Goal: Task Accomplishment & Management: Complete application form

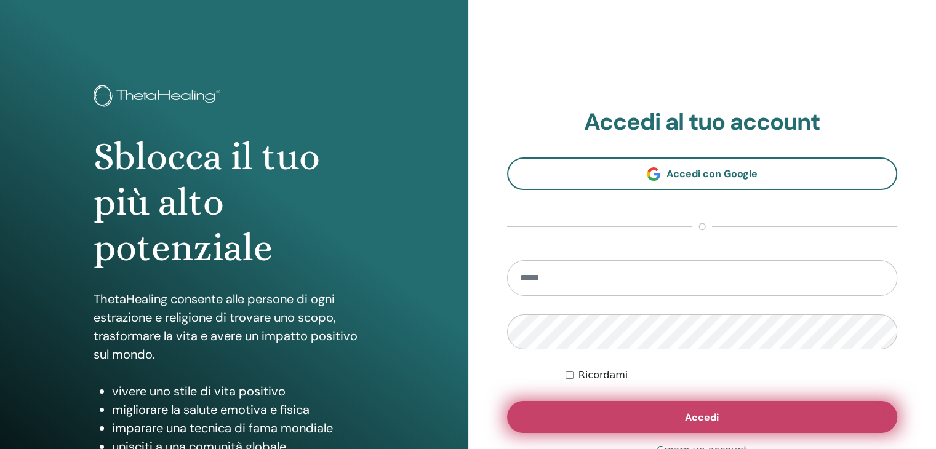
type input "**********"
click at [683, 412] on button "Accedi" at bounding box center [702, 417] width 391 height 32
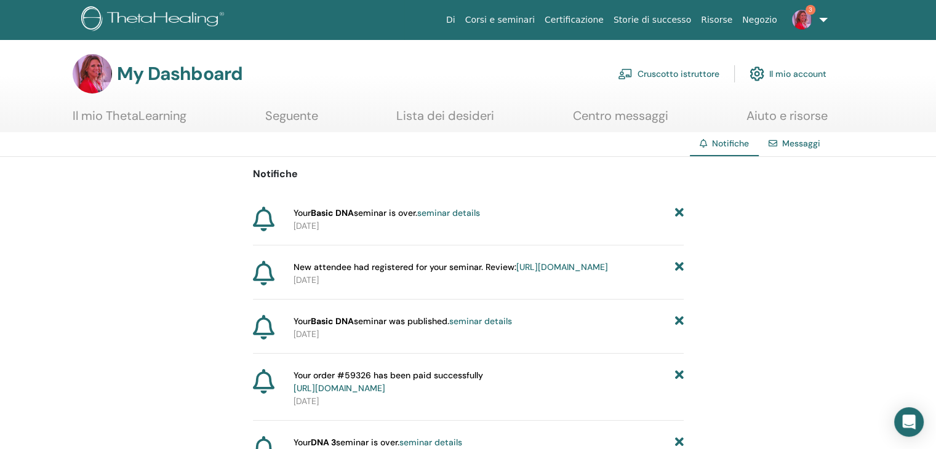
click at [680, 75] on link "Cruscotto istruttore" at bounding box center [669, 73] width 102 height 27
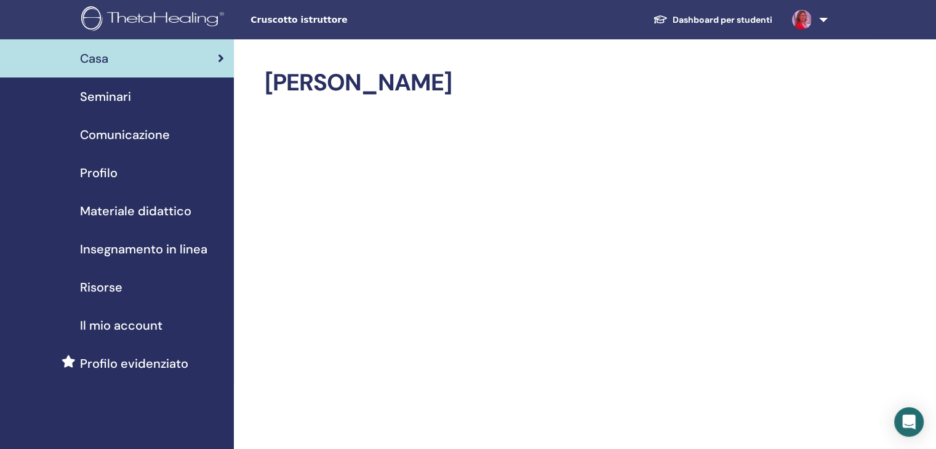
click at [129, 102] on span "Seminari" at bounding box center [105, 96] width 51 height 18
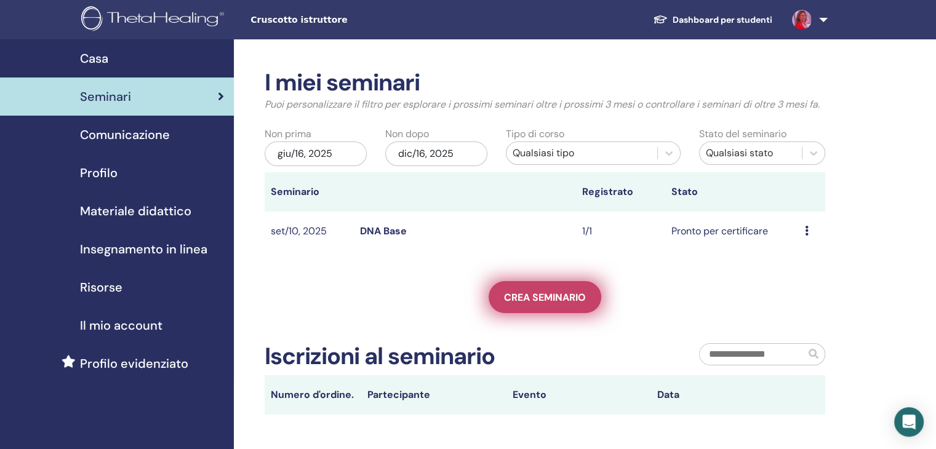
click at [507, 300] on span "Crea seminario" at bounding box center [545, 297] width 82 height 13
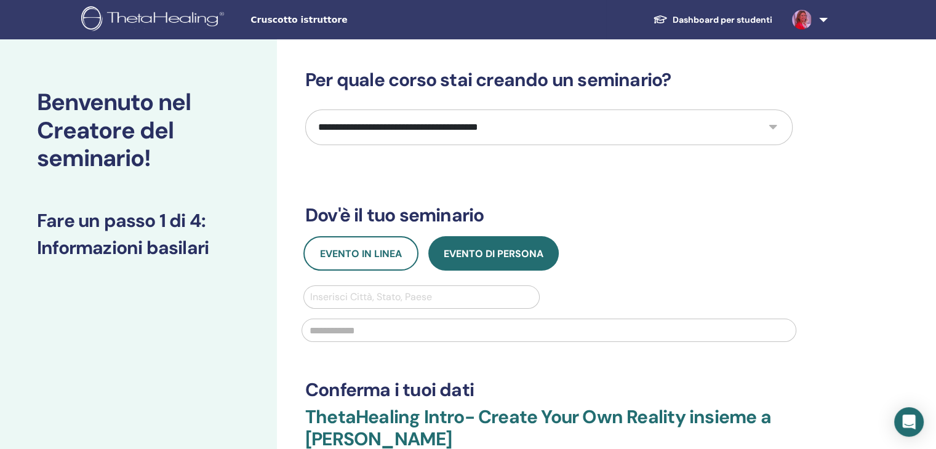
click at [338, 129] on select "**********" at bounding box center [548, 128] width 487 height 36
select select "*"
click at [305, 110] on select "**********" at bounding box center [548, 128] width 487 height 36
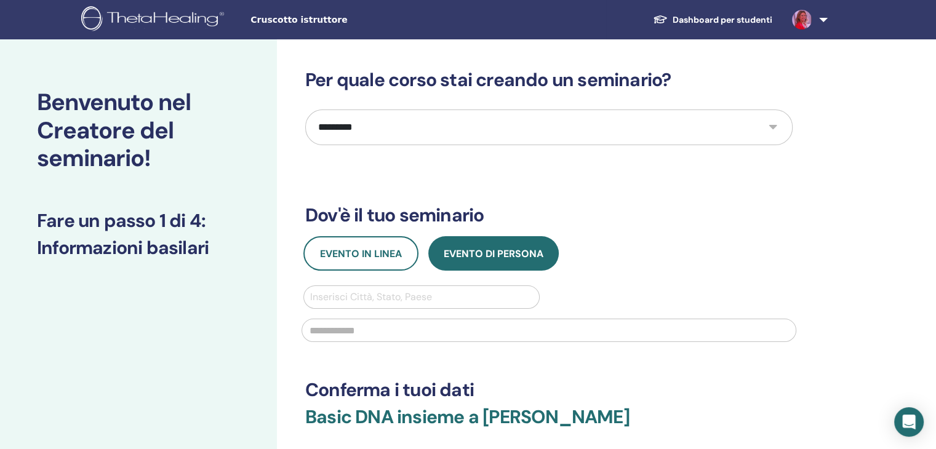
click at [367, 295] on div at bounding box center [421, 297] width 223 height 17
type input "**********"
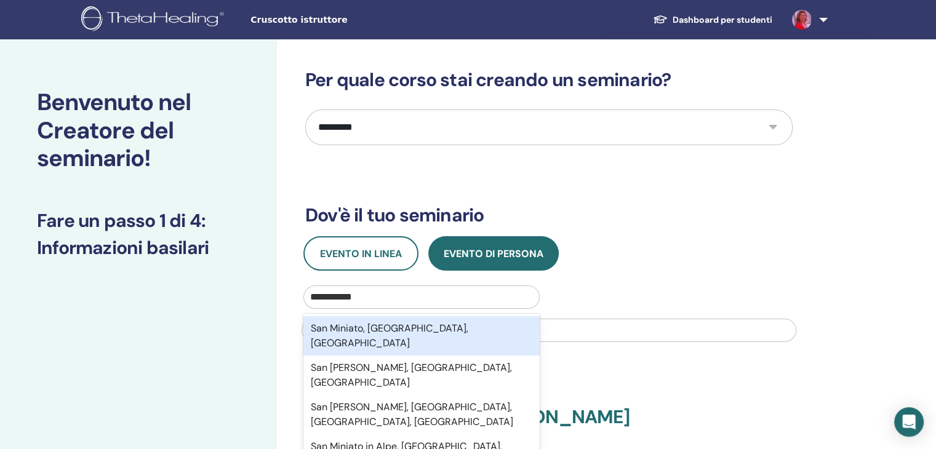
click at [364, 324] on div "San Miniato, Pisa, ITA" at bounding box center [421, 335] width 236 height 39
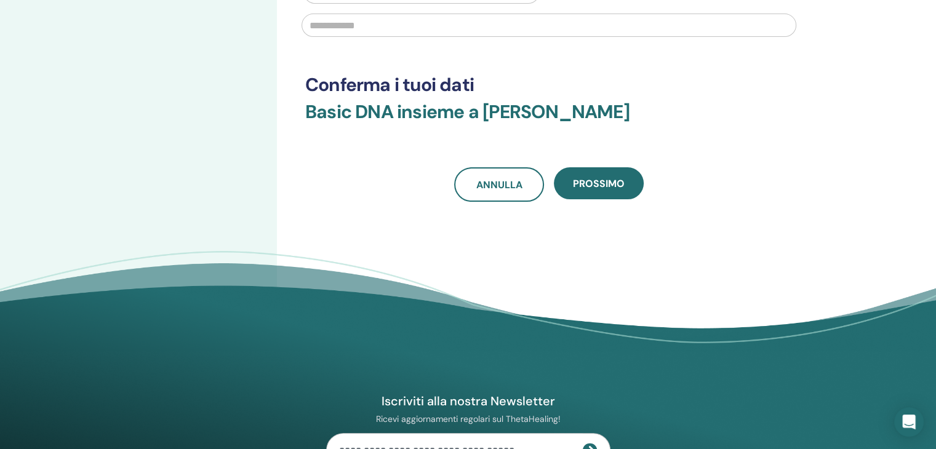
scroll to position [308, 0]
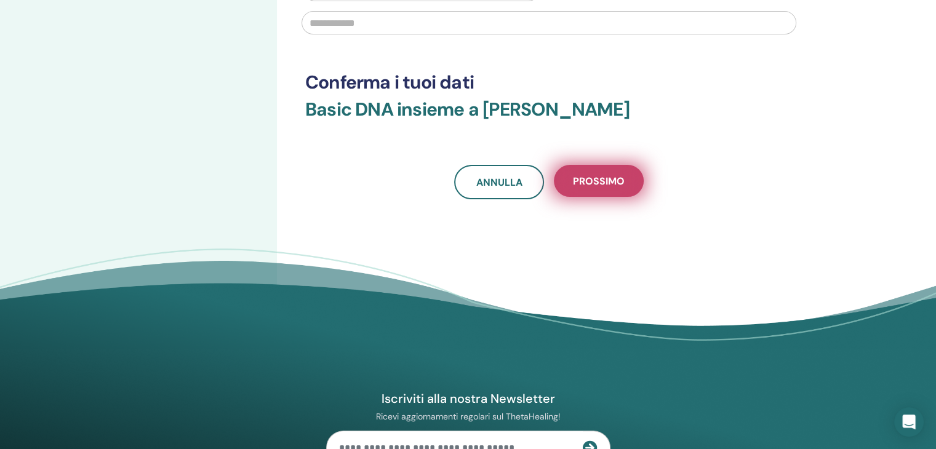
click at [592, 188] on button "Prossimo" at bounding box center [599, 181] width 90 height 32
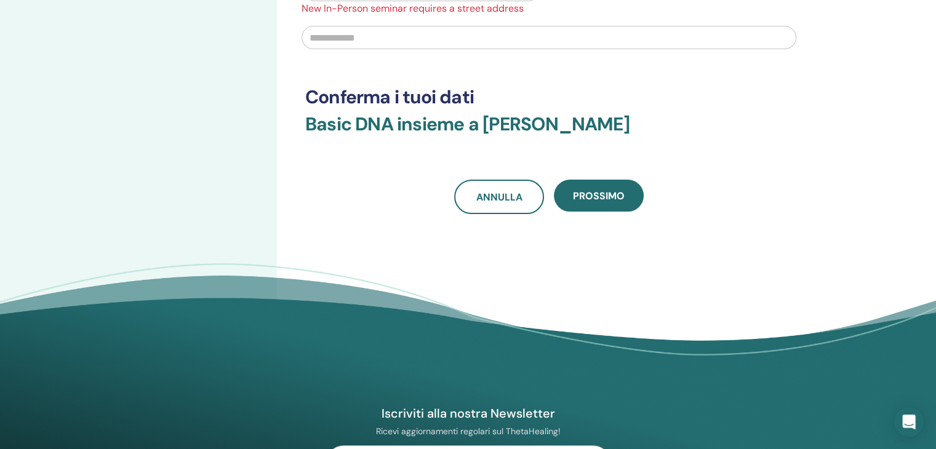
click at [332, 20] on div at bounding box center [548, 36] width 509 height 41
click at [327, 35] on input "text" at bounding box center [548, 37] width 495 height 23
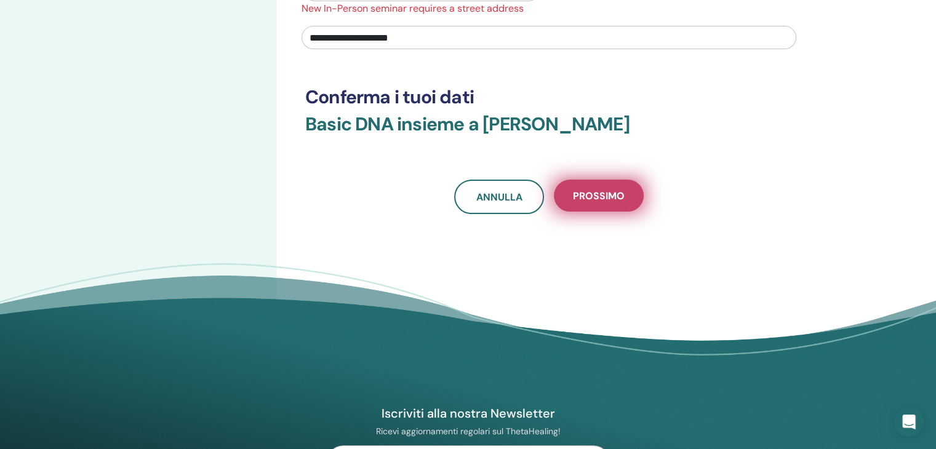
type input "**********"
click at [592, 189] on span "Prossimo" at bounding box center [599, 195] width 52 height 13
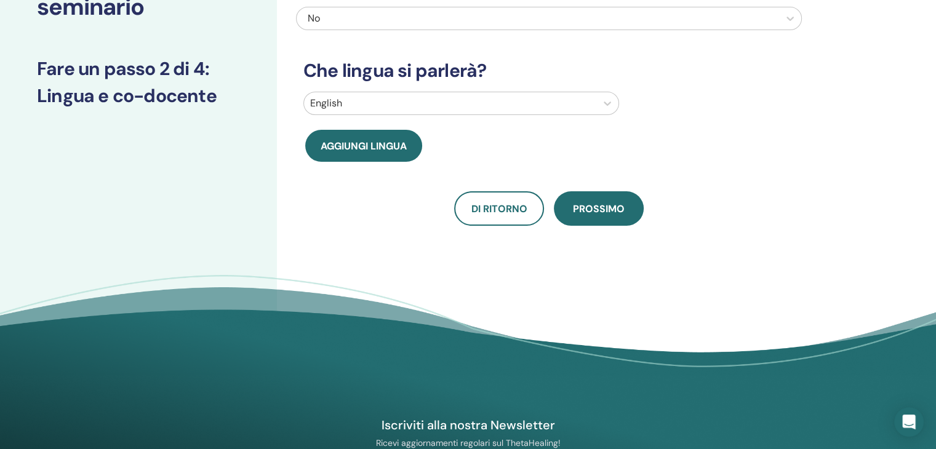
scroll to position [0, 0]
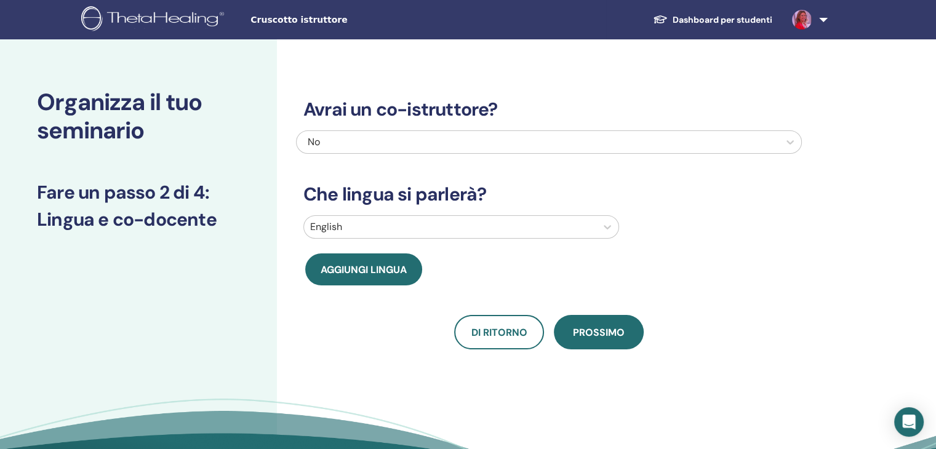
click at [367, 222] on div at bounding box center [450, 226] width 280 height 17
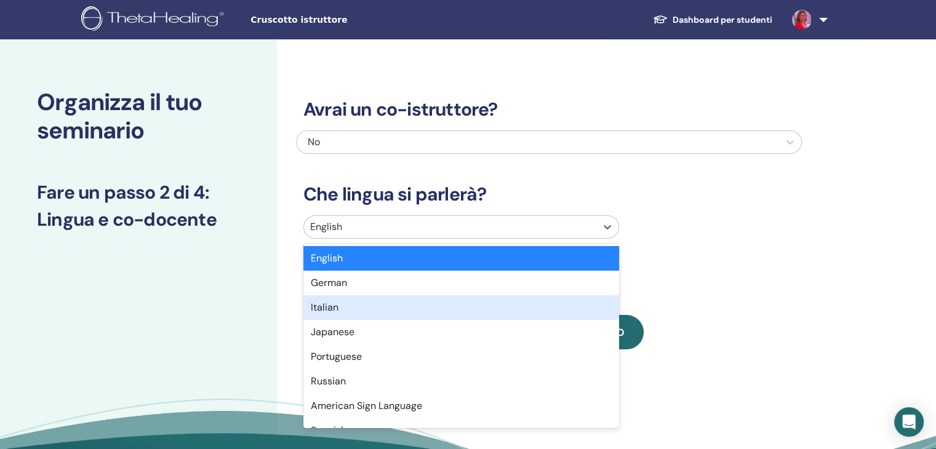
click at [352, 303] on div "Italian" at bounding box center [461, 307] width 316 height 25
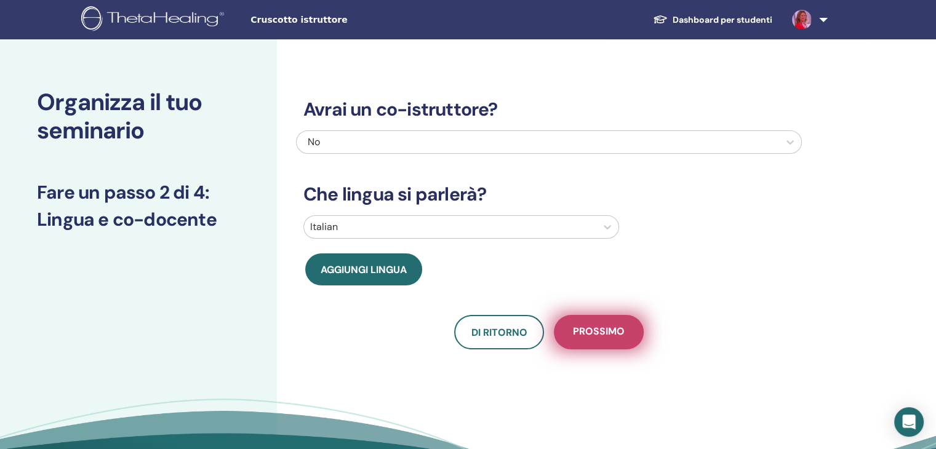
click at [591, 329] on span "Prossimo" at bounding box center [599, 332] width 52 height 15
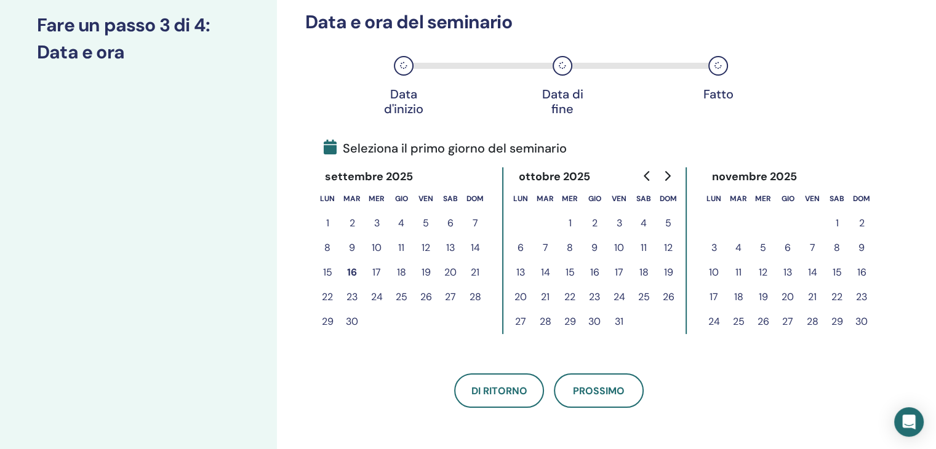
scroll to position [185, 0]
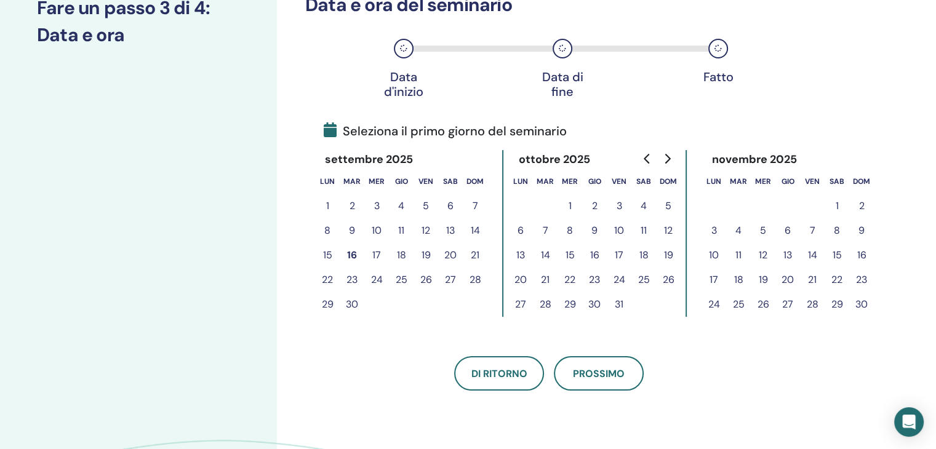
click at [425, 225] on button "12" at bounding box center [425, 230] width 25 height 25
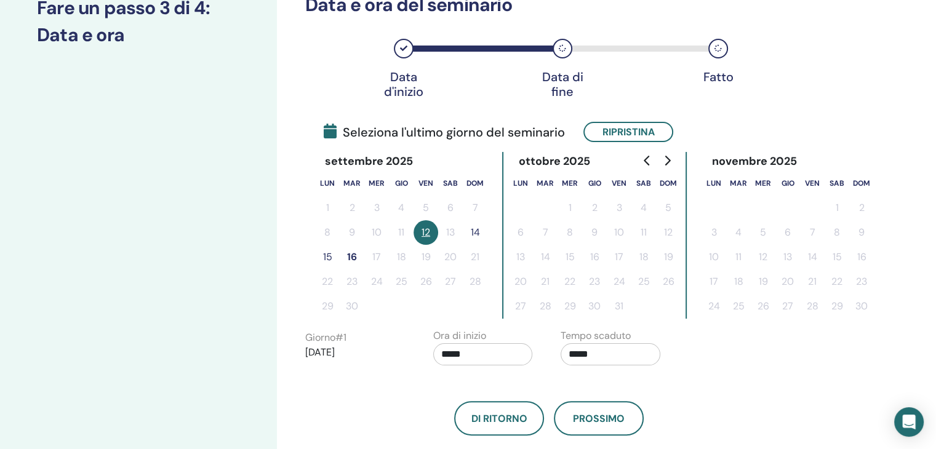
click at [322, 258] on button "15" at bounding box center [327, 257] width 25 height 25
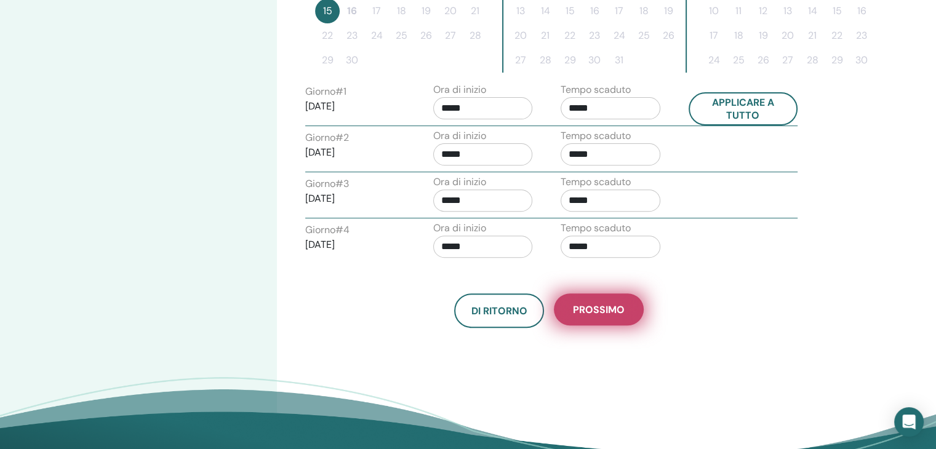
click at [620, 307] on span "Prossimo" at bounding box center [599, 309] width 52 height 13
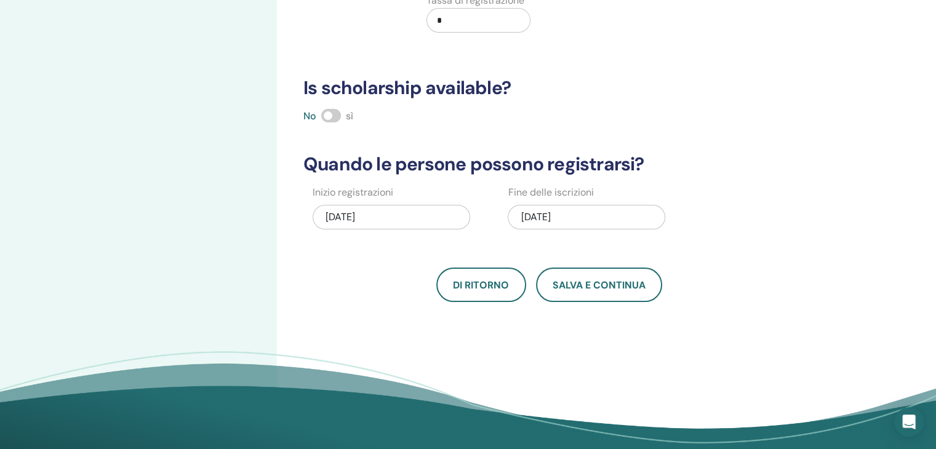
scroll to position [123, 0]
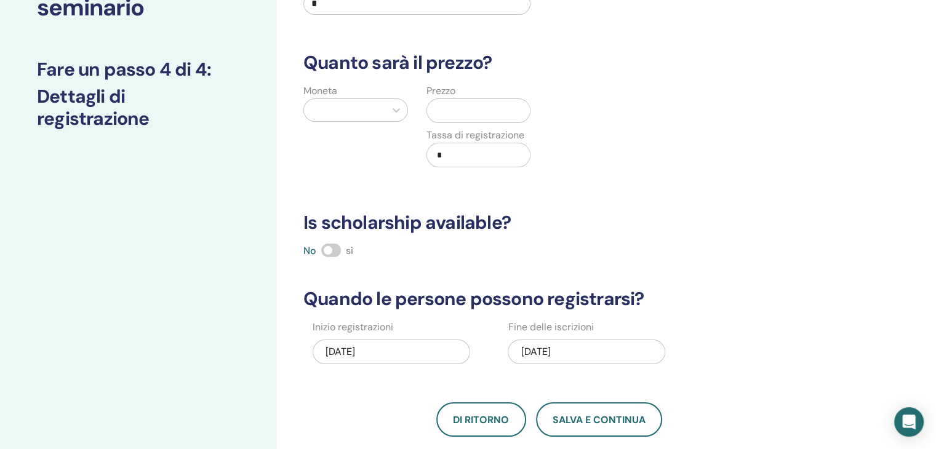
click at [372, 115] on div at bounding box center [344, 110] width 69 height 17
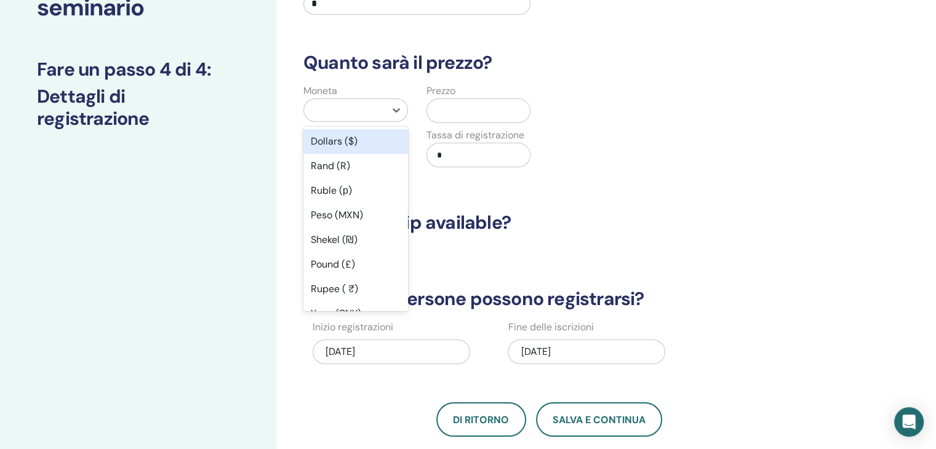
type input "*"
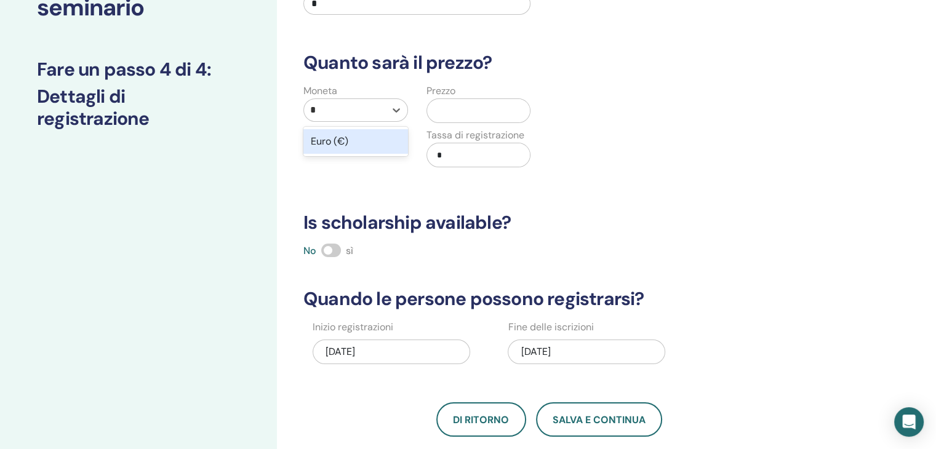
click at [372, 136] on div "Euro (€)" at bounding box center [355, 141] width 105 height 25
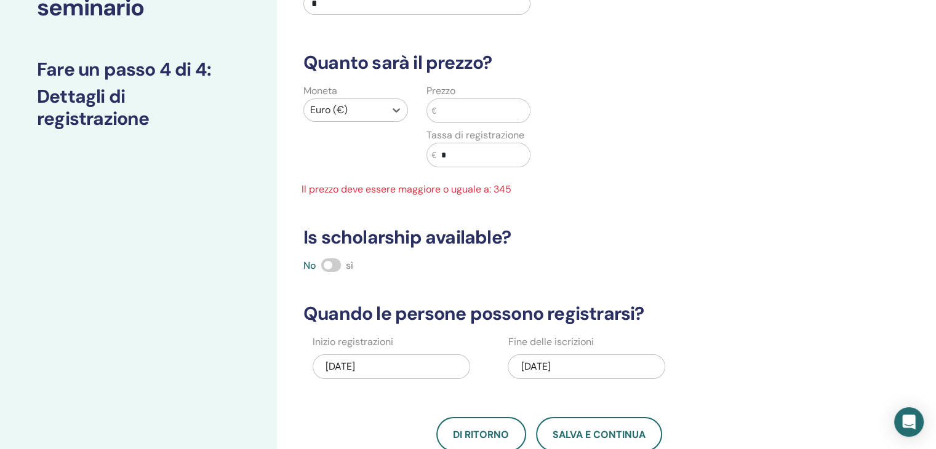
click at [473, 117] on input "text" at bounding box center [483, 110] width 94 height 23
type input "**"
click at [464, 152] on input "*" at bounding box center [483, 154] width 94 height 23
type input "**"
drag, startPoint x: 453, startPoint y: 110, endPoint x: 437, endPoint y: 108, distance: 16.0
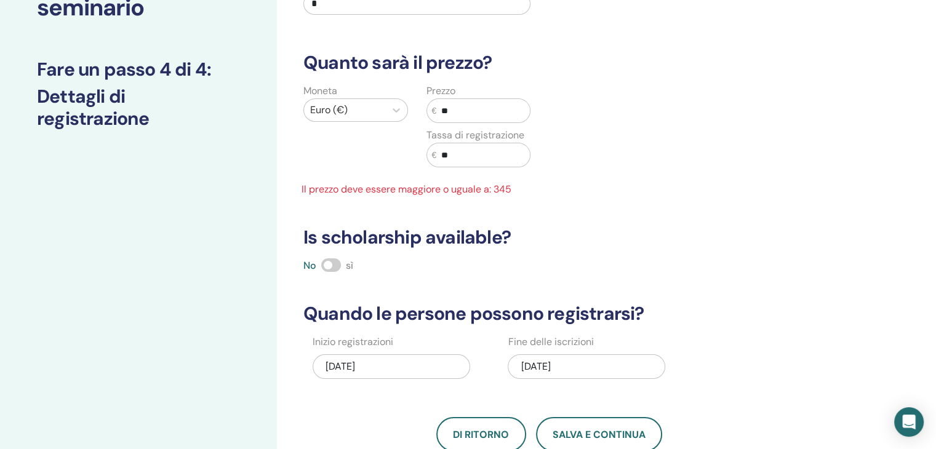
click at [433, 108] on div "€ **" at bounding box center [478, 110] width 105 height 25
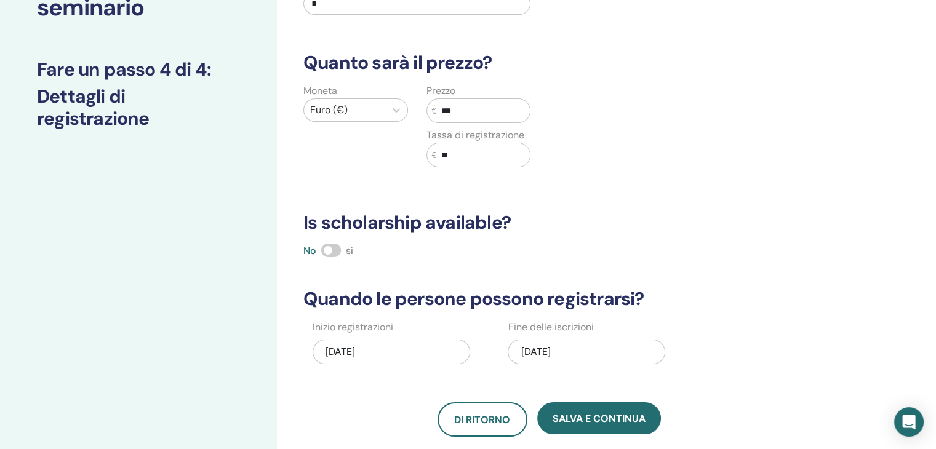
type input "***"
click at [700, 184] on div "Quante persone possono partecipare? Numero di posti * Quanto sarà il prezzo? Mo…" at bounding box center [549, 191] width 506 height 491
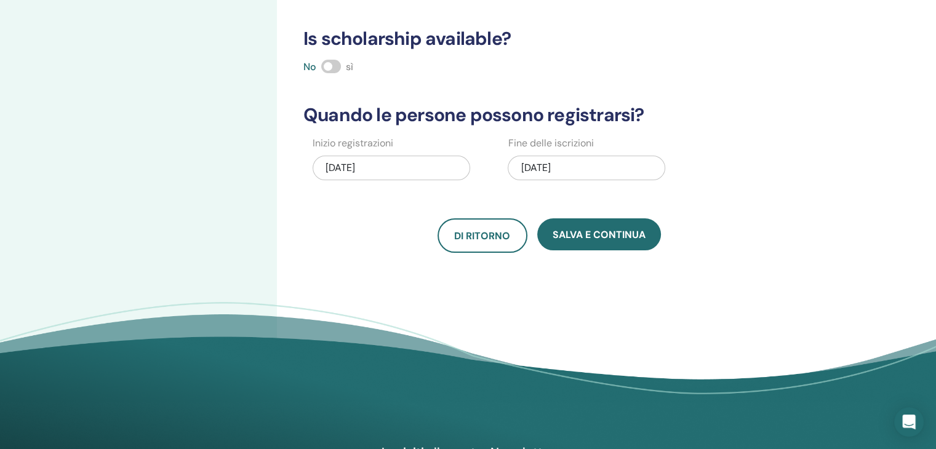
scroll to position [308, 0]
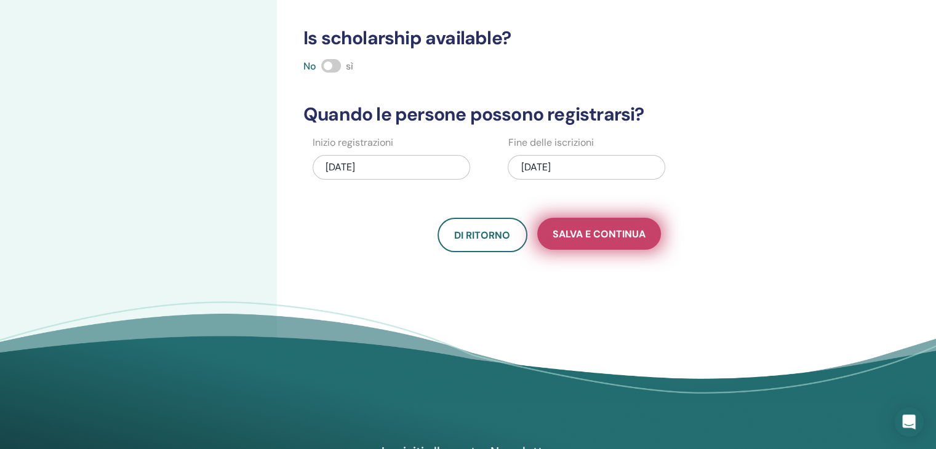
click at [618, 241] on button "Salva e continua" at bounding box center [599, 234] width 124 height 32
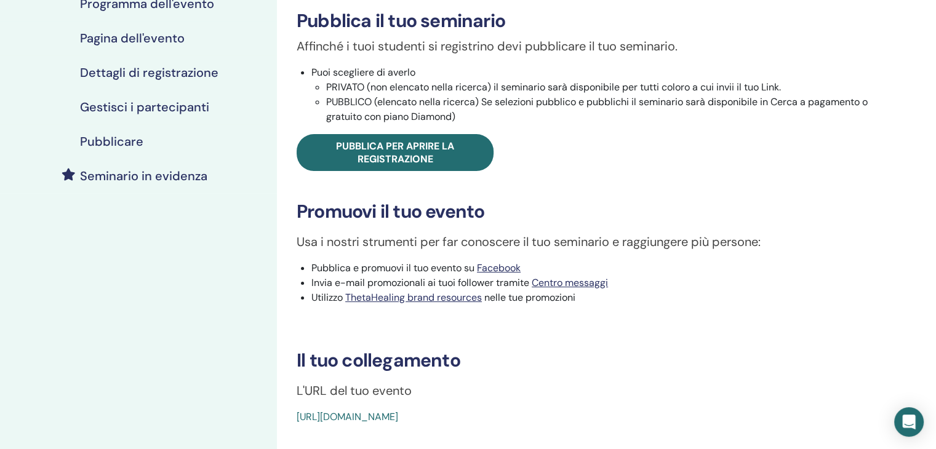
scroll to position [246, 0]
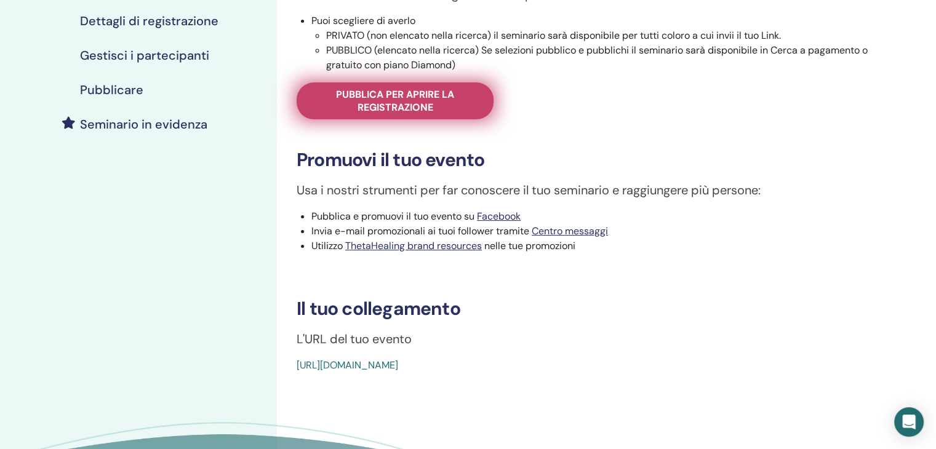
click at [469, 115] on link "Pubblica per aprire la registrazione" at bounding box center [395, 100] width 197 height 37
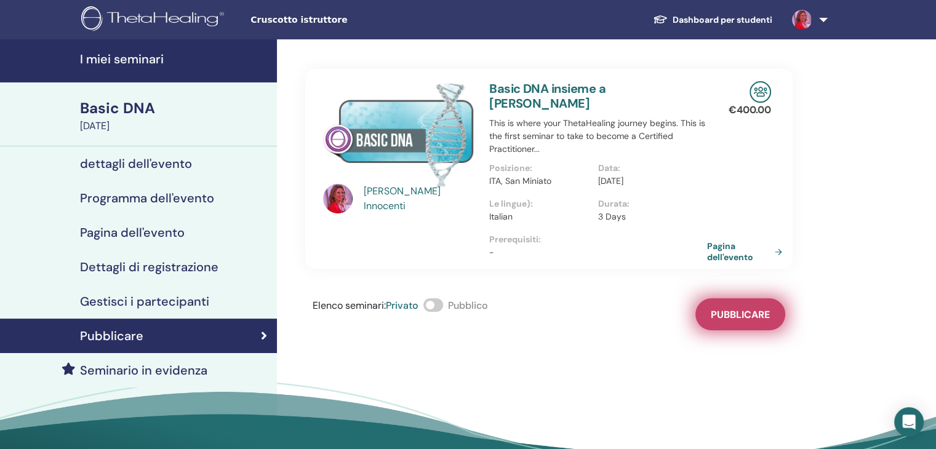
click at [716, 308] on span "Pubblicare" at bounding box center [740, 314] width 59 height 13
click at [709, 241] on link "Pagina dell'evento" at bounding box center [749, 252] width 80 height 22
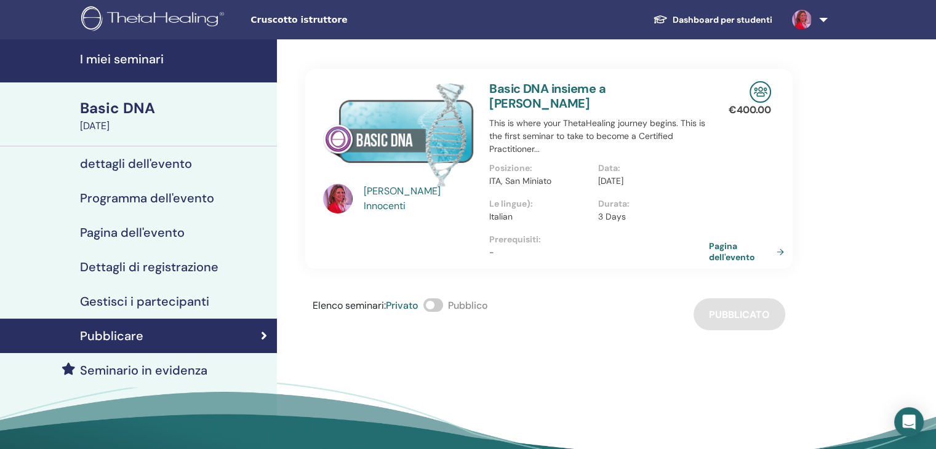
click at [728, 242] on link "Pagina dell'evento" at bounding box center [749, 252] width 80 height 22
click at [128, 57] on h4 "I miei seminari" at bounding box center [174, 59] width 189 height 15
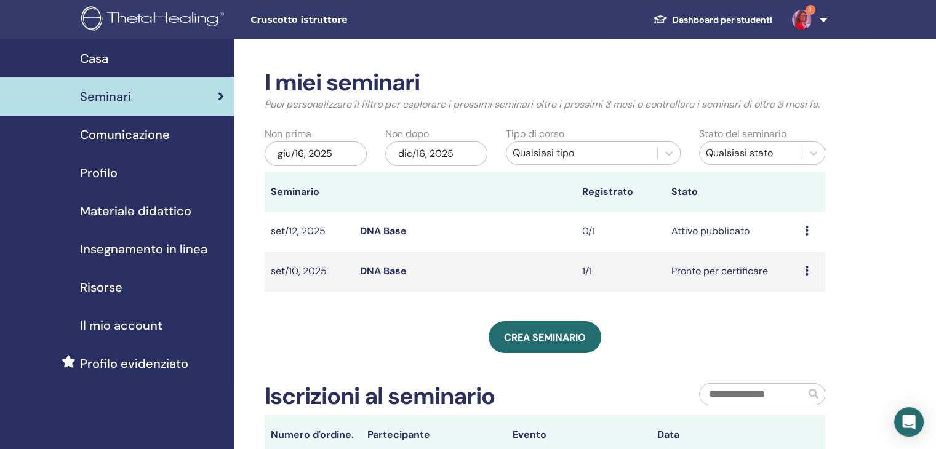
drag, startPoint x: 393, startPoint y: 273, endPoint x: 528, endPoint y: 300, distance: 137.3
click at [393, 273] on link "DNA Base" at bounding box center [383, 271] width 47 height 13
click at [367, 232] on link "DNA Base" at bounding box center [383, 231] width 47 height 13
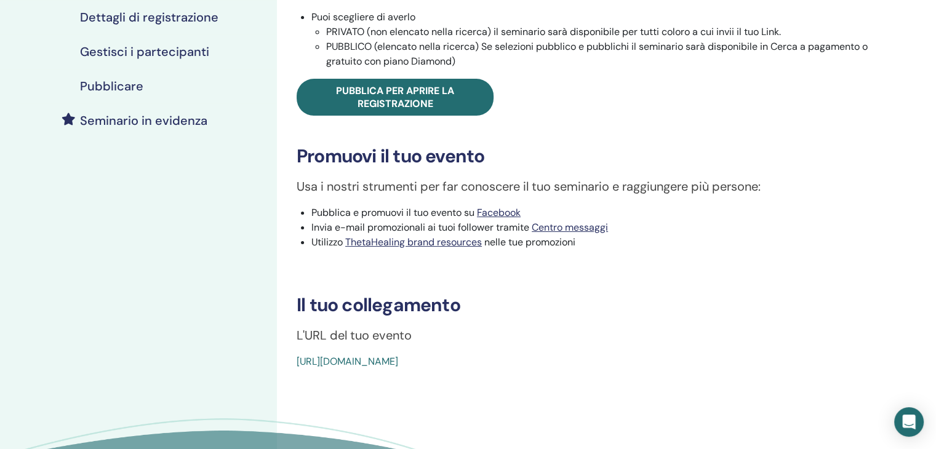
scroll to position [185, 0]
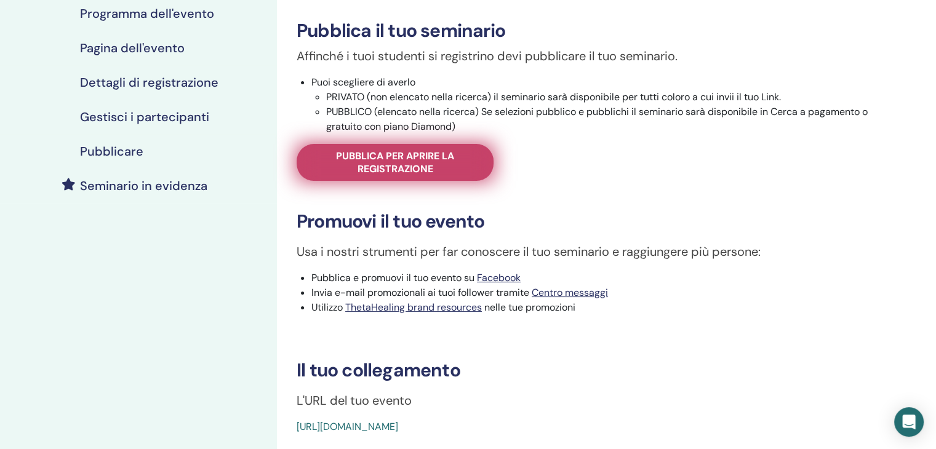
click at [434, 154] on span "Pubblica per aprire la registrazione" at bounding box center [395, 163] width 166 height 26
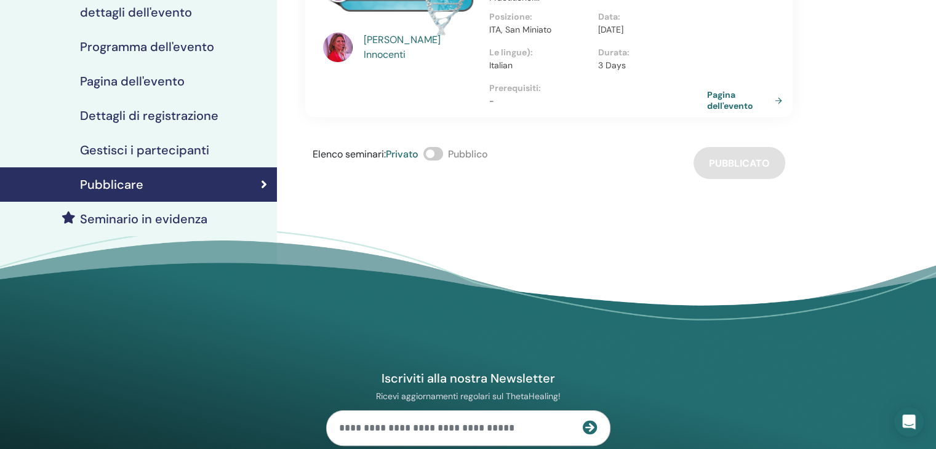
scroll to position [123, 0]
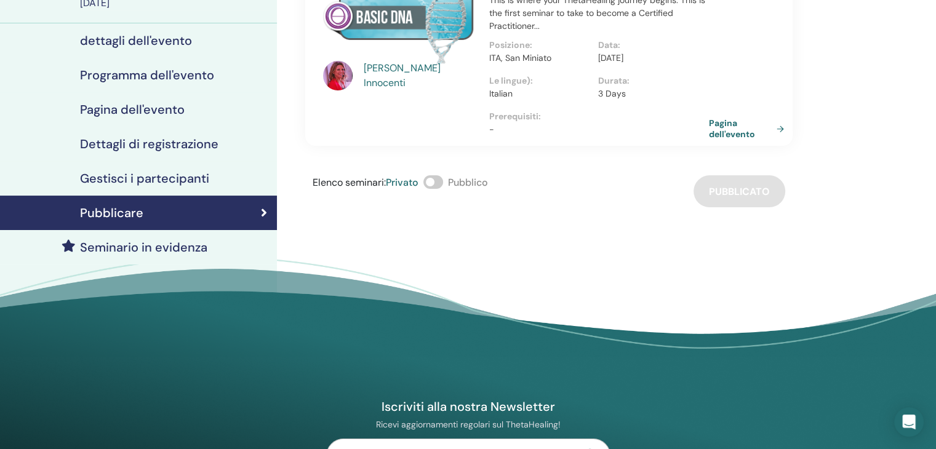
click at [746, 118] on link "Pagina dell'evento" at bounding box center [749, 129] width 80 height 22
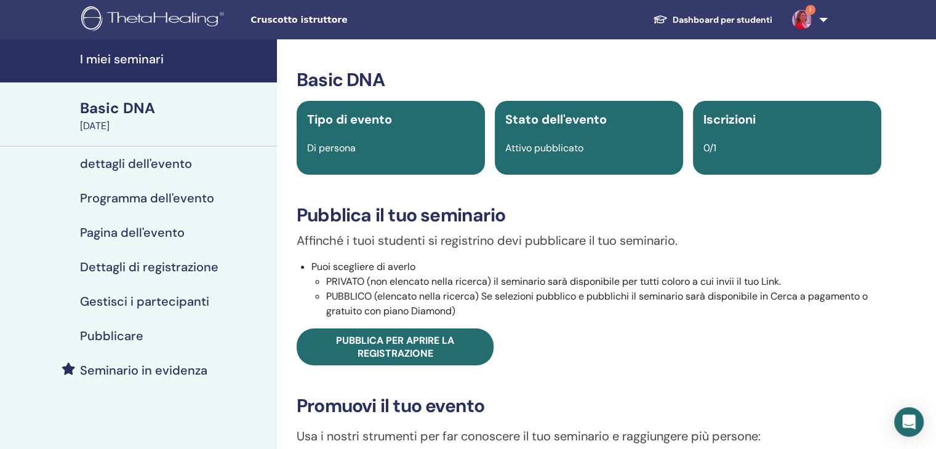
click at [129, 62] on h4 "I miei seminari" at bounding box center [174, 59] width 189 height 15
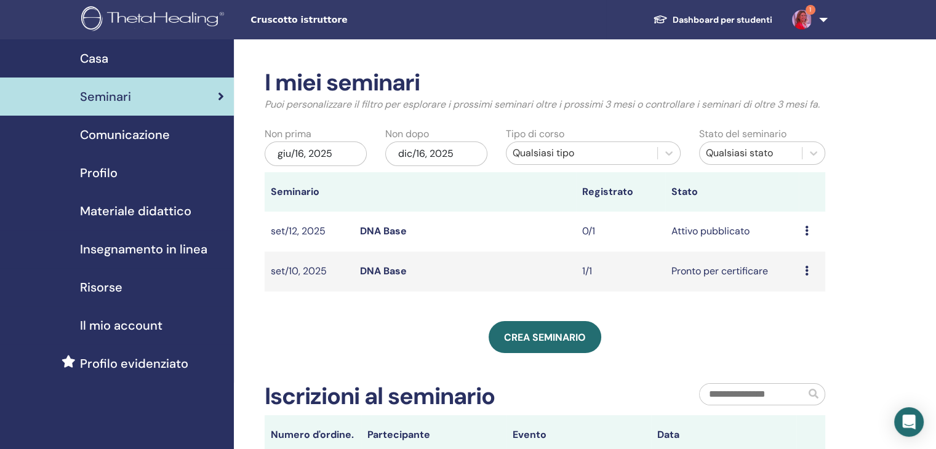
click at [805, 237] on div "Anteprima Modificare Partecipanti Annulla" at bounding box center [812, 231] width 14 height 15
click at [797, 301] on p "Annulla" at bounding box center [800, 302] width 55 height 15
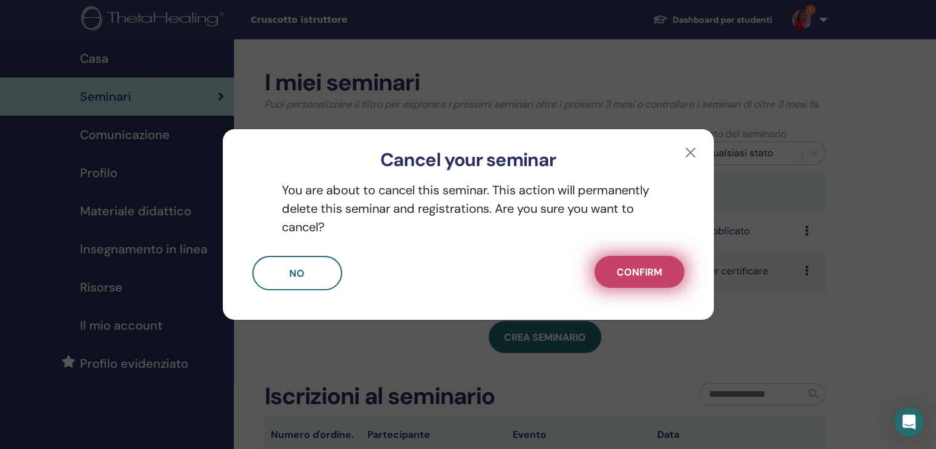
click at [640, 274] on span "Confirm" at bounding box center [639, 272] width 46 height 13
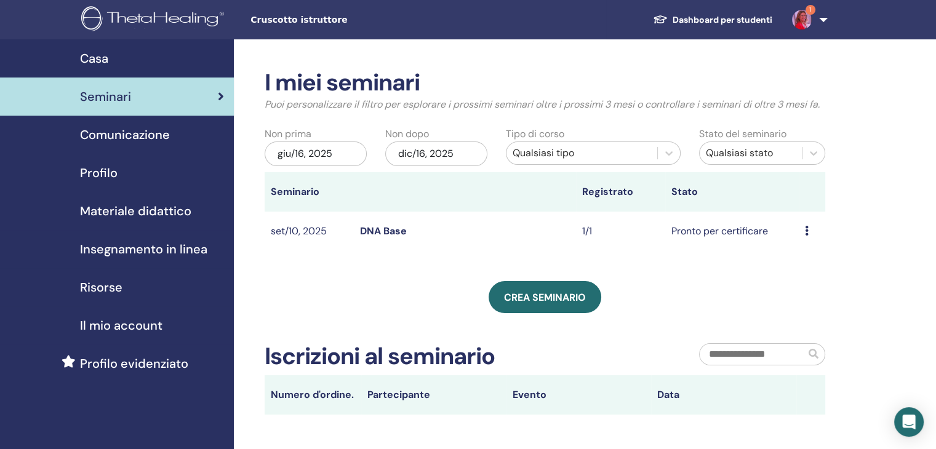
click at [469, 304] on div "Crea seminario" at bounding box center [545, 297] width 560 height 32
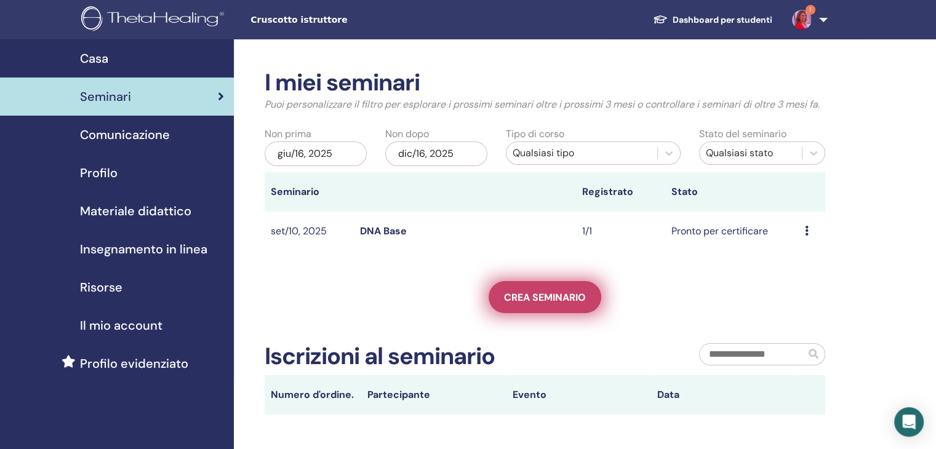
click at [495, 303] on link "Crea seminario" at bounding box center [544, 297] width 113 height 32
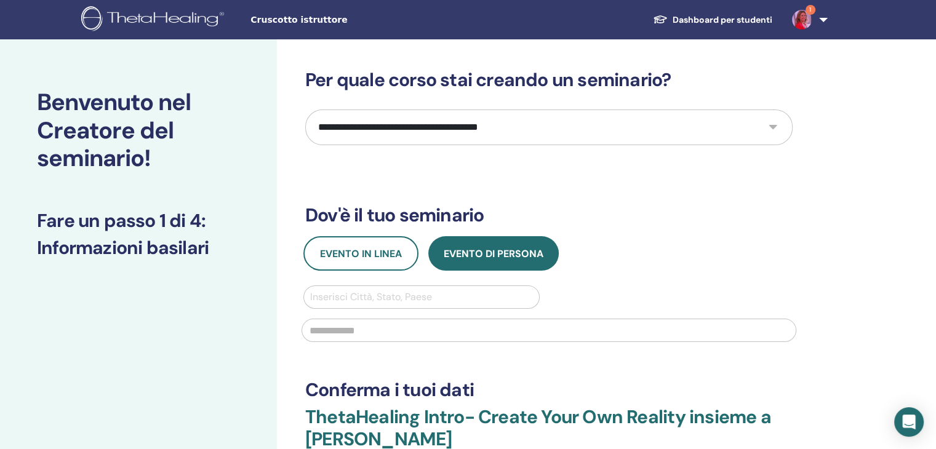
click at [381, 116] on select "**********" at bounding box center [548, 128] width 487 height 36
select select "*"
click at [305, 110] on select "**********" at bounding box center [548, 128] width 487 height 36
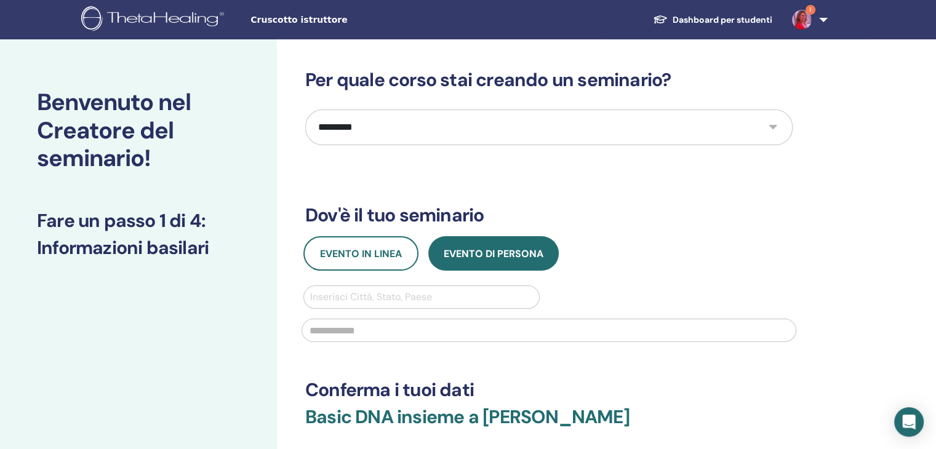
click at [398, 292] on div at bounding box center [421, 297] width 223 height 17
type input "**********"
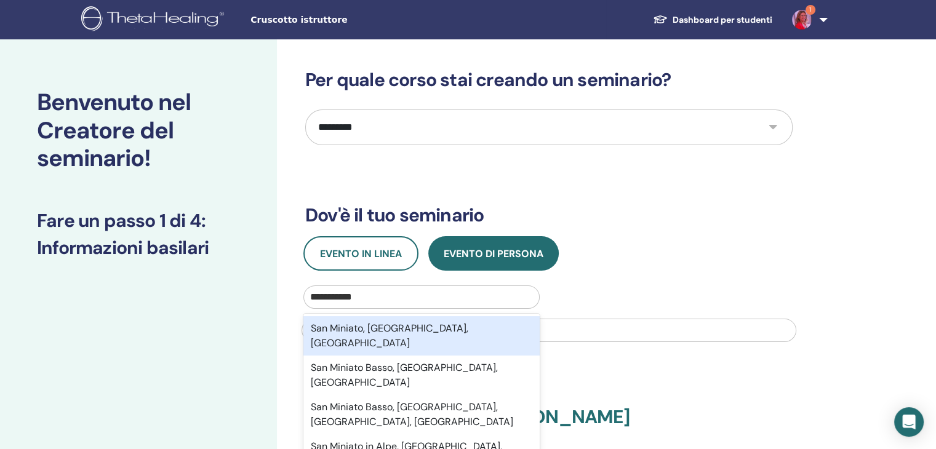
click at [398, 325] on div "San Miniato, [GEOGRAPHIC_DATA], [GEOGRAPHIC_DATA]" at bounding box center [421, 335] width 236 height 39
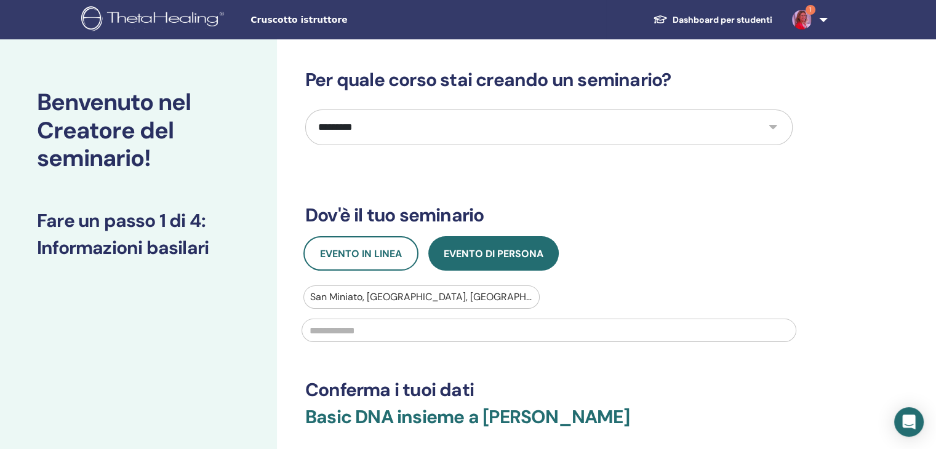
click at [400, 324] on input "text" at bounding box center [548, 330] width 495 height 23
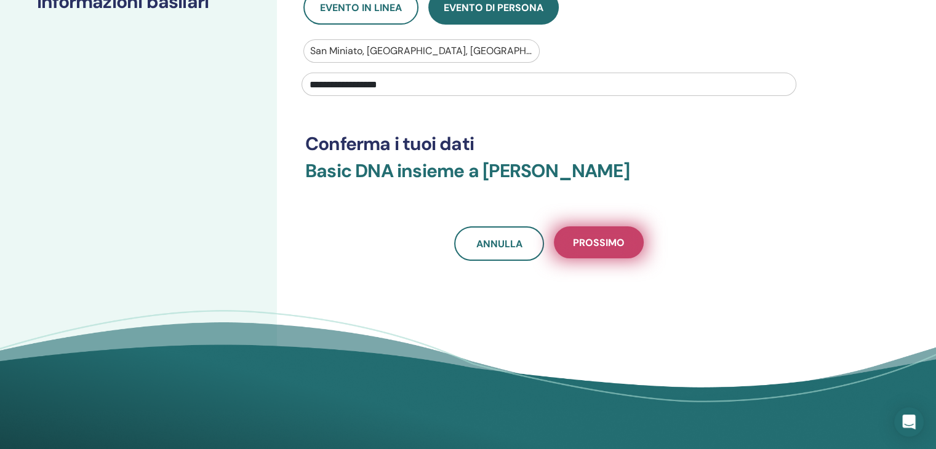
type input "**********"
click at [589, 242] on span "Prossimo" at bounding box center [599, 242] width 52 height 13
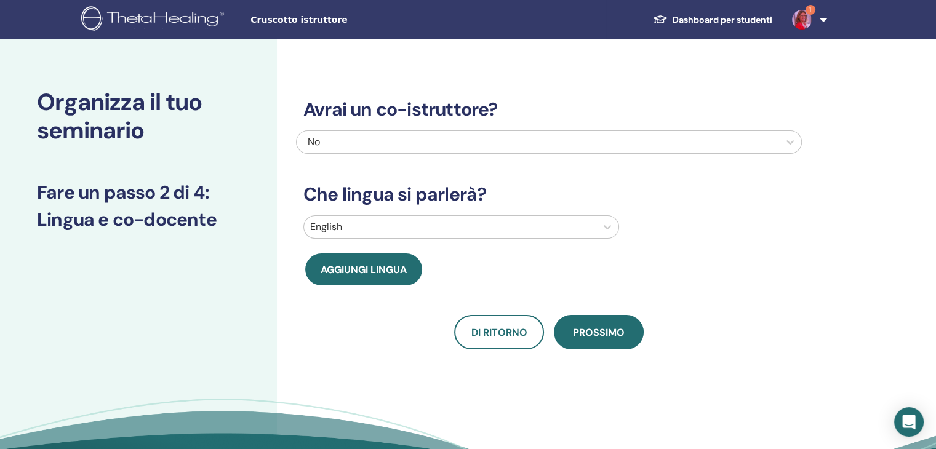
click at [341, 228] on div at bounding box center [450, 226] width 280 height 17
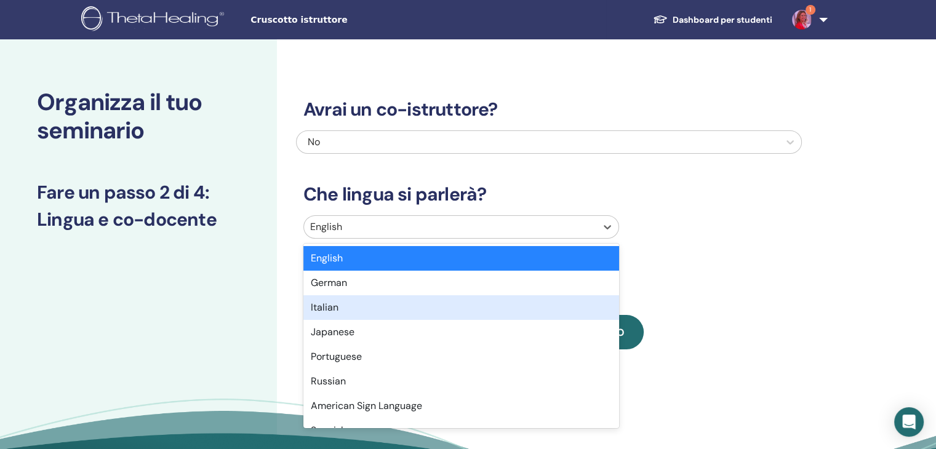
click at [337, 306] on div "Italian" at bounding box center [461, 307] width 316 height 25
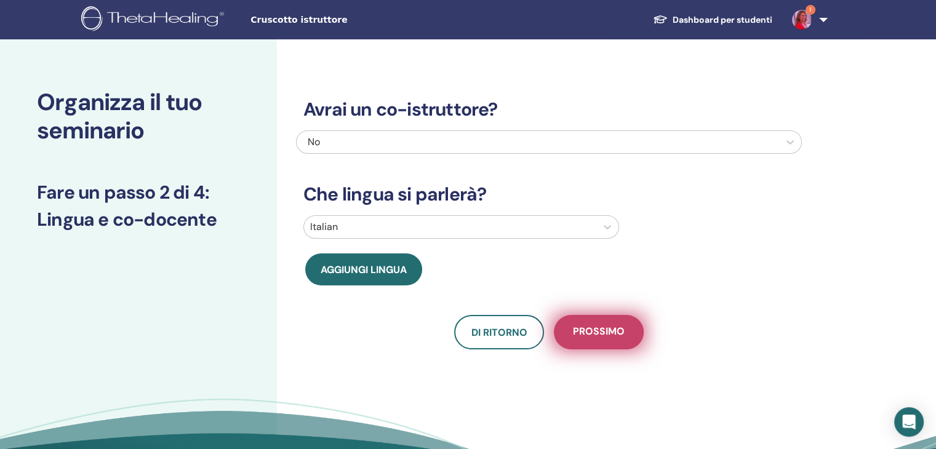
click at [600, 330] on span "Prossimo" at bounding box center [599, 332] width 52 height 15
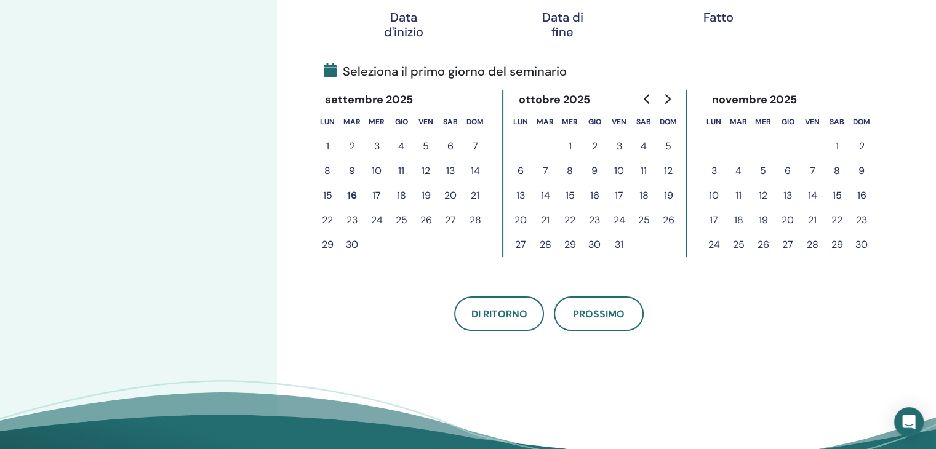
scroll to position [246, 0]
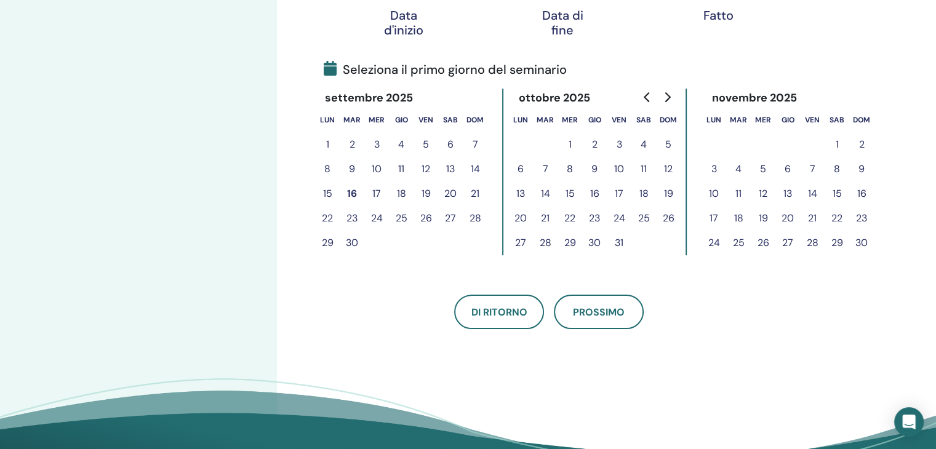
click at [354, 192] on button "16" at bounding box center [352, 193] width 25 height 25
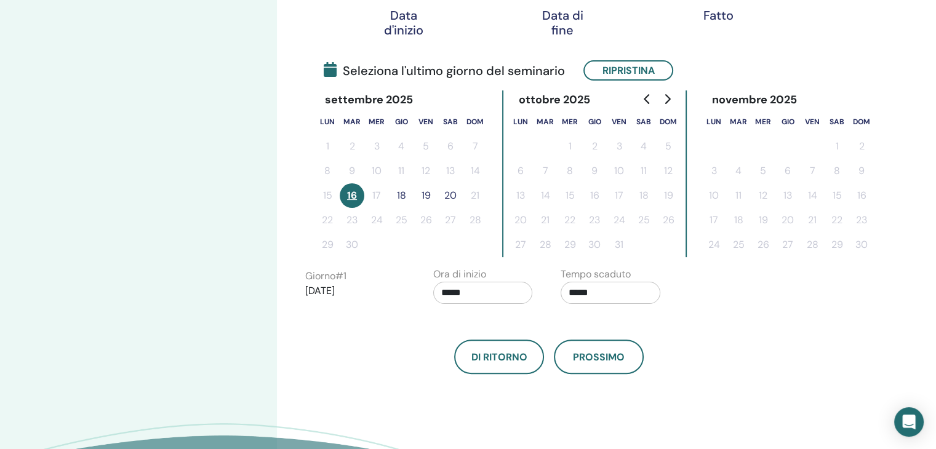
click at [403, 192] on button "18" at bounding box center [401, 195] width 25 height 25
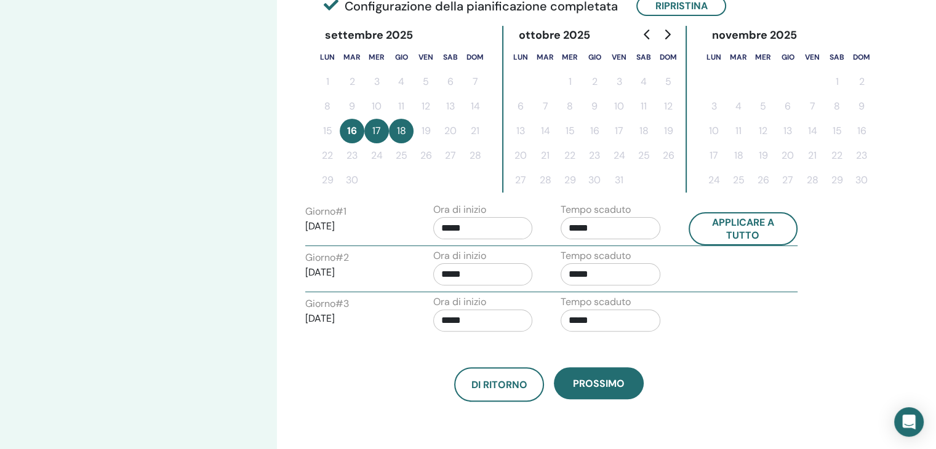
scroll to position [431, 0]
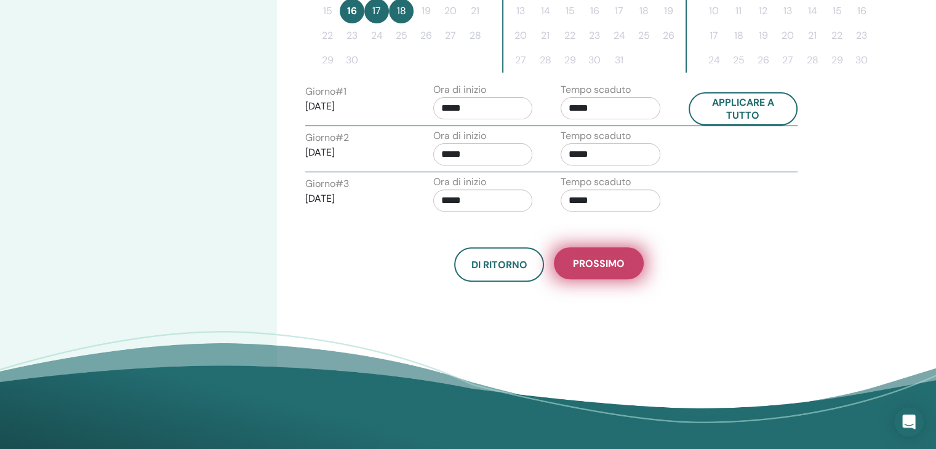
click at [608, 258] on span "Prossimo" at bounding box center [599, 263] width 52 height 13
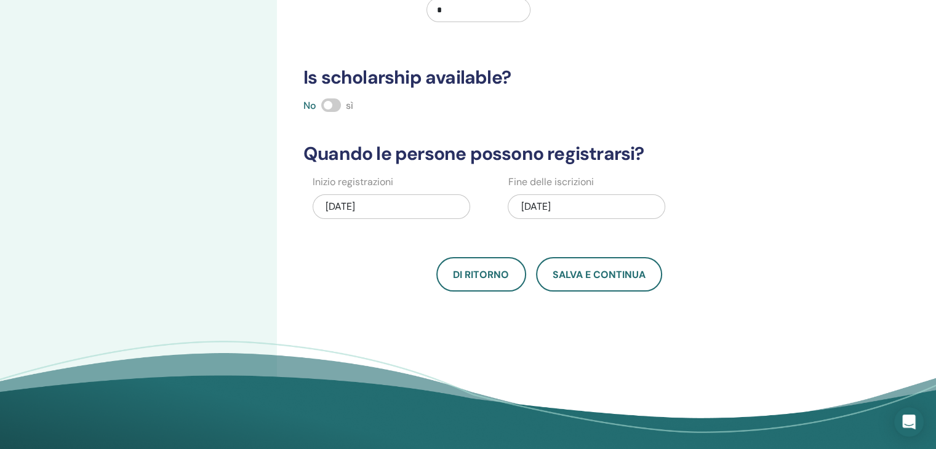
scroll to position [62, 0]
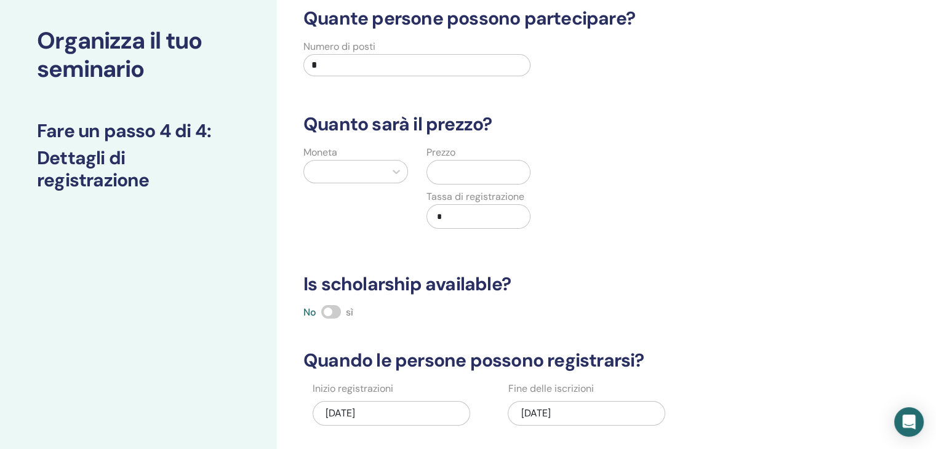
click at [347, 67] on input "*" at bounding box center [416, 65] width 227 height 22
type input "**"
click at [355, 180] on div at bounding box center [344, 171] width 69 height 17
type input "*"
click at [512, 168] on input "text" at bounding box center [481, 172] width 98 height 23
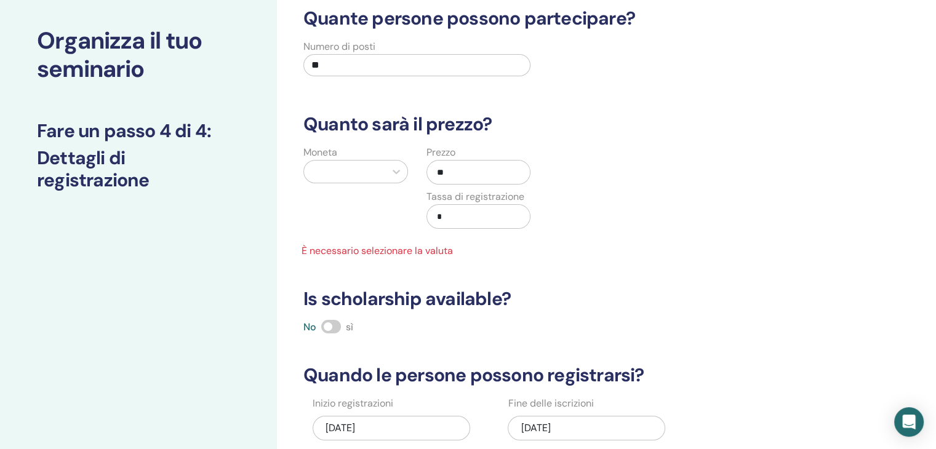
type input "**"
drag, startPoint x: 500, startPoint y: 219, endPoint x: 386, endPoint y: 213, distance: 114.0
click at [386, 217] on div "Moneta Prezzo ** Tassa di registrazione * È necessario selezionare la valuta" at bounding box center [416, 201] width 245 height 113
type input "**"
drag, startPoint x: 463, startPoint y: 173, endPoint x: 406, endPoint y: 166, distance: 57.0
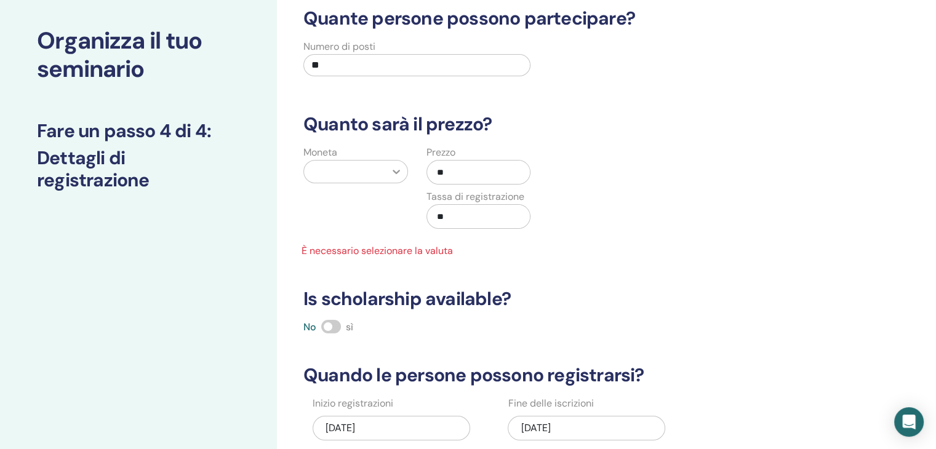
click at [406, 166] on div "Moneta Prezzo ** Tassa di registrazione ** È necessario selezionare la valuta" at bounding box center [416, 201] width 245 height 113
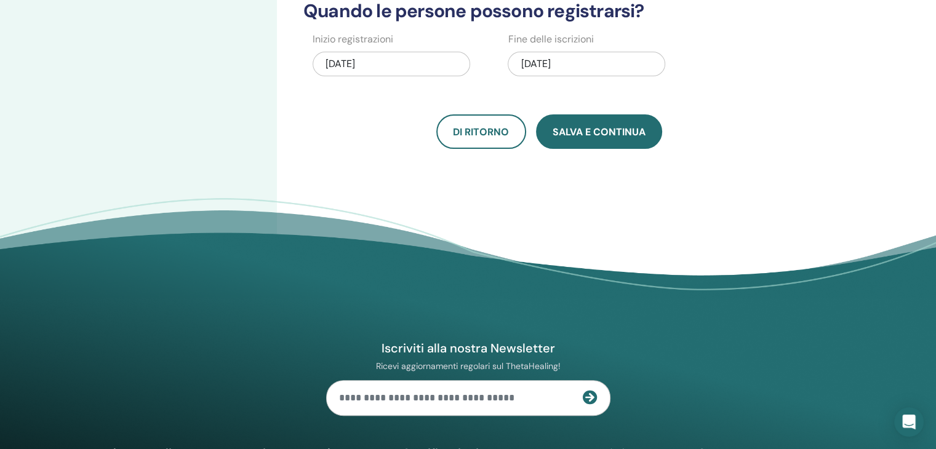
scroll to position [431, 0]
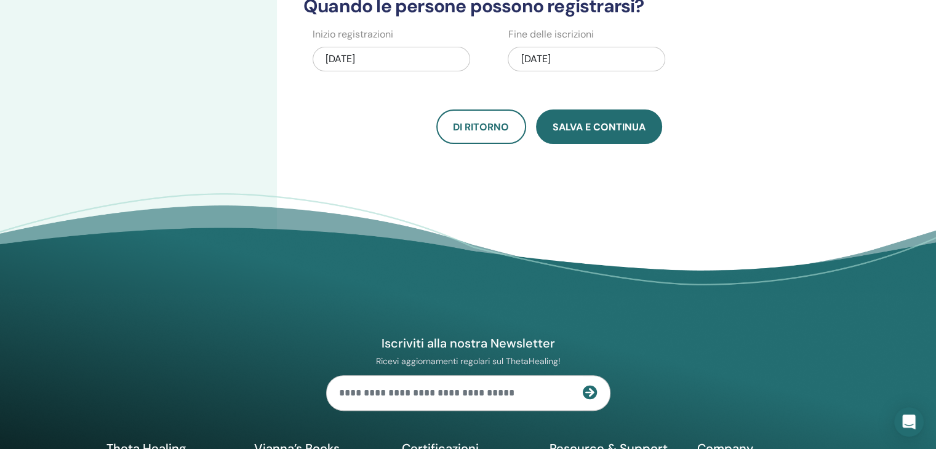
type input "***"
click at [617, 129] on span "Salva e continua" at bounding box center [598, 127] width 93 height 13
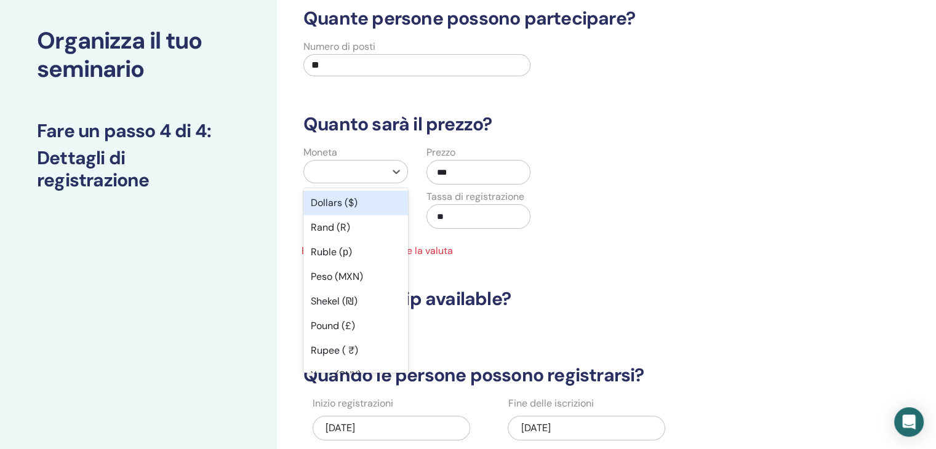
click at [374, 171] on div at bounding box center [344, 171] width 69 height 17
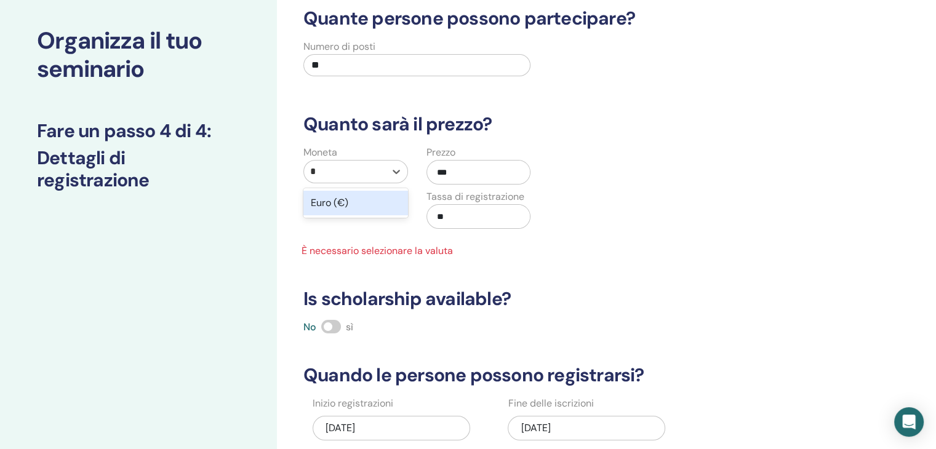
type input "*"
click at [757, 126] on h3 "Quanto sarà il prezzo?" at bounding box center [549, 124] width 506 height 22
click at [350, 65] on input "**" at bounding box center [416, 65] width 227 height 22
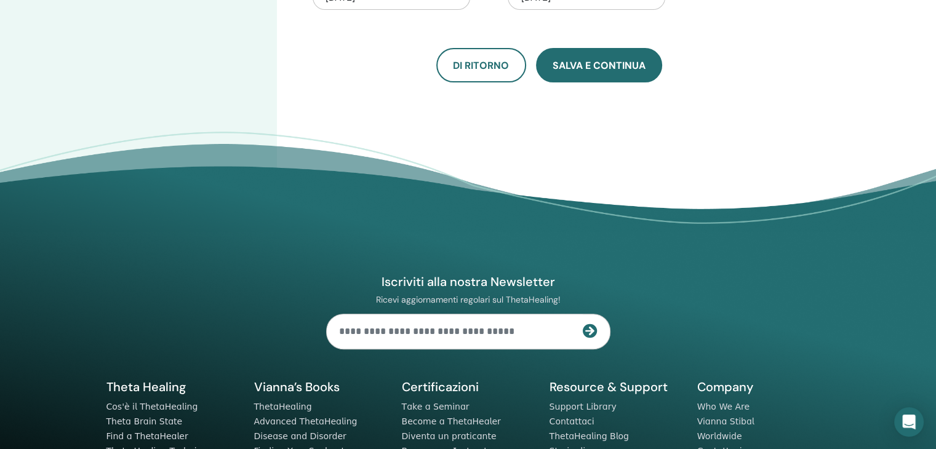
type input "*"
click at [599, 67] on span "Salva e continua" at bounding box center [598, 65] width 93 height 13
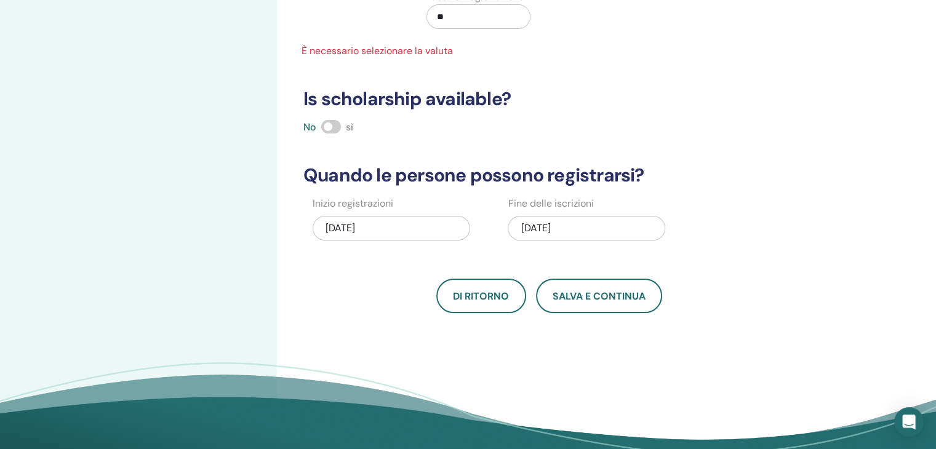
scroll to position [123, 0]
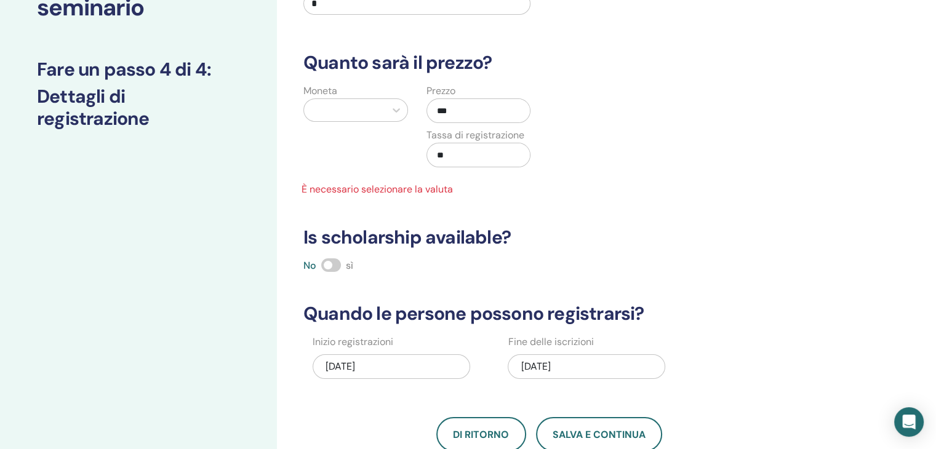
click at [364, 114] on div at bounding box center [344, 110] width 69 height 17
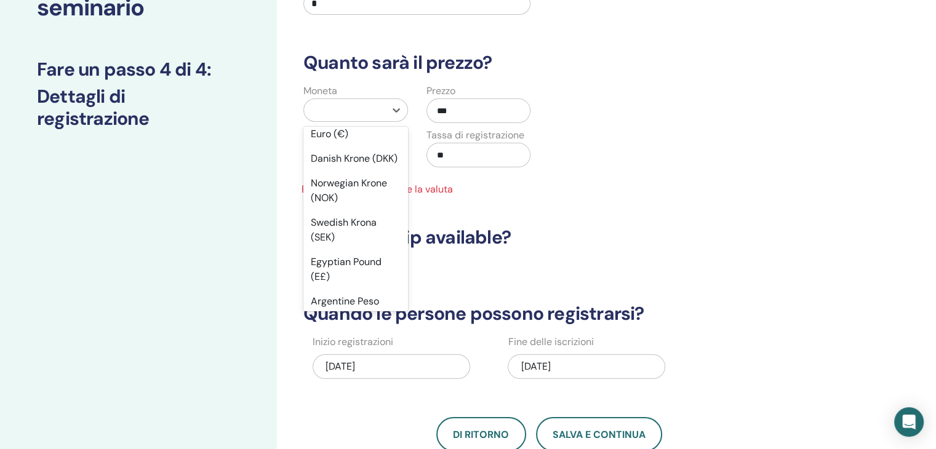
scroll to position [984, 0]
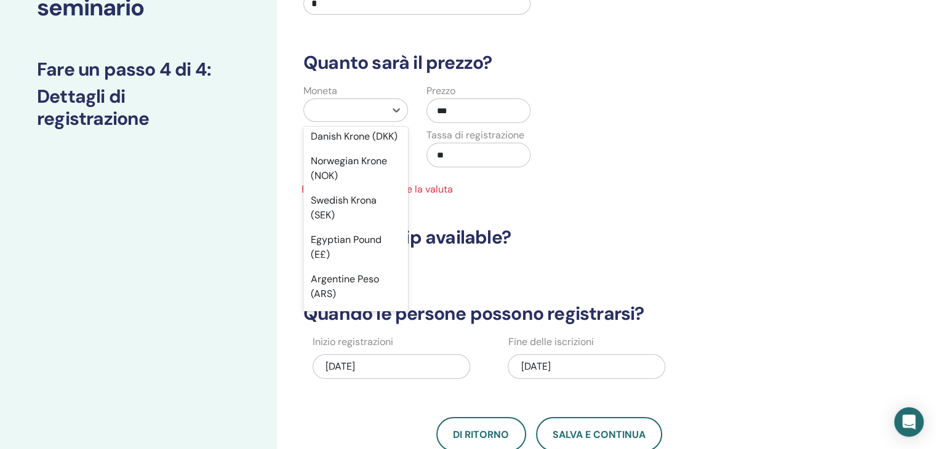
click at [337, 124] on div "Euro (€)" at bounding box center [355, 112] width 105 height 25
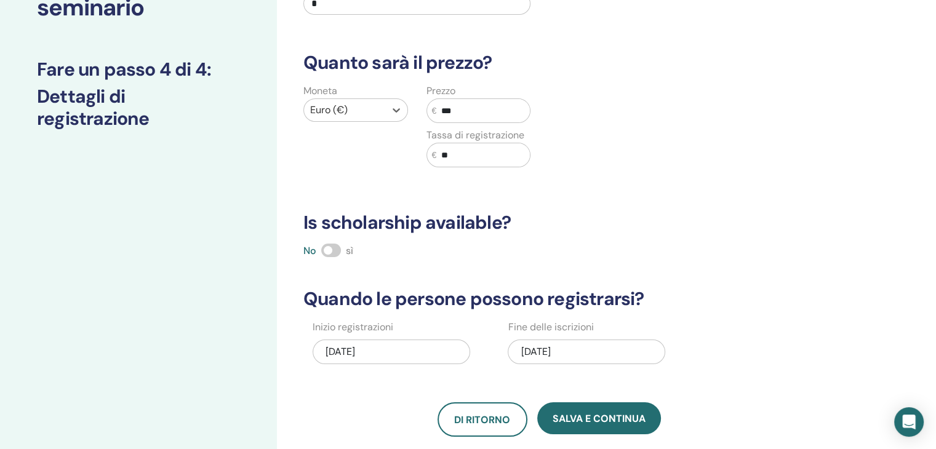
scroll to position [369, 0]
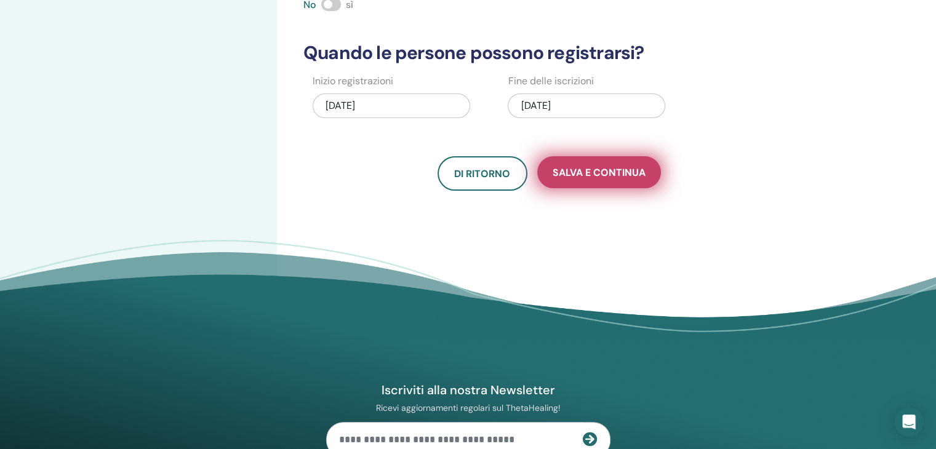
click at [592, 164] on button "Salva e continua" at bounding box center [599, 172] width 124 height 32
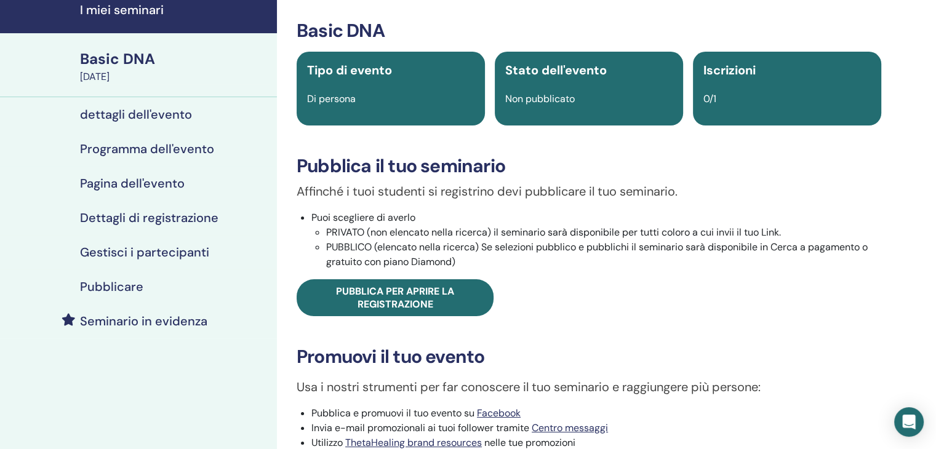
scroll to position [123, 0]
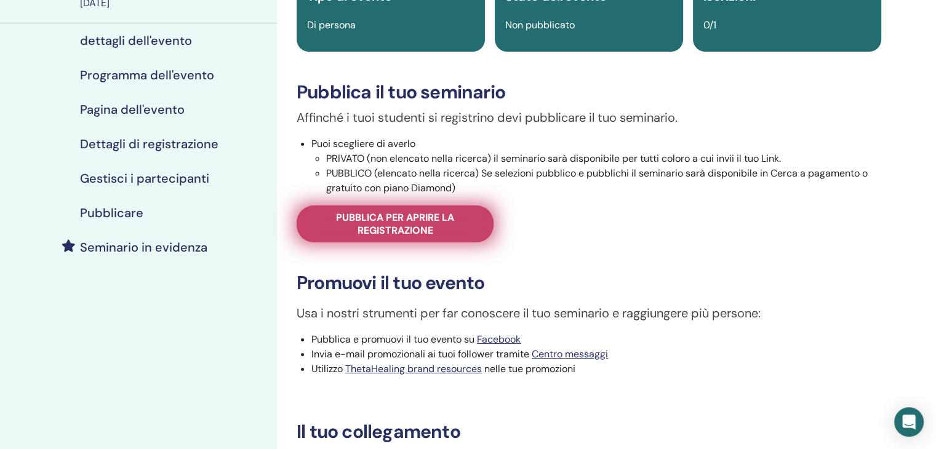
click at [479, 210] on link "Pubblica per aprire la registrazione" at bounding box center [395, 223] width 197 height 37
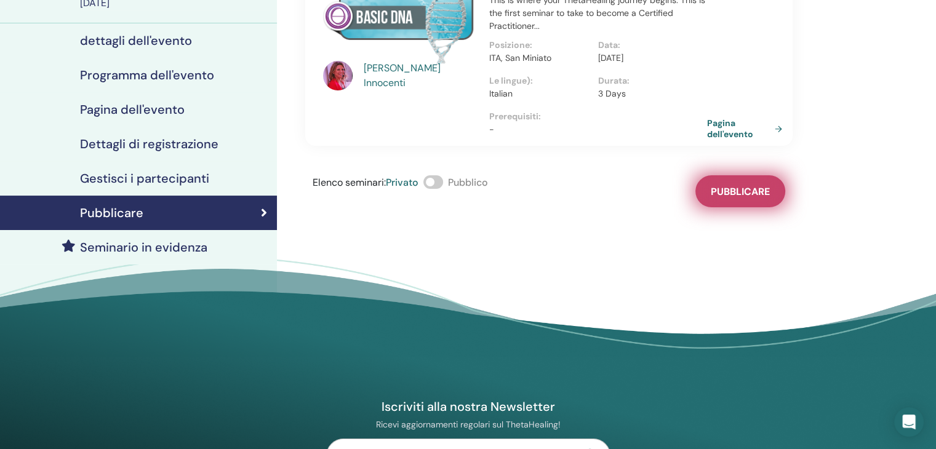
click at [721, 185] on span "Pubblicare" at bounding box center [740, 191] width 59 height 13
click at [728, 118] on link "Pagina dell'evento" at bounding box center [749, 129] width 80 height 22
